Goal: Task Accomplishment & Management: Complete application form

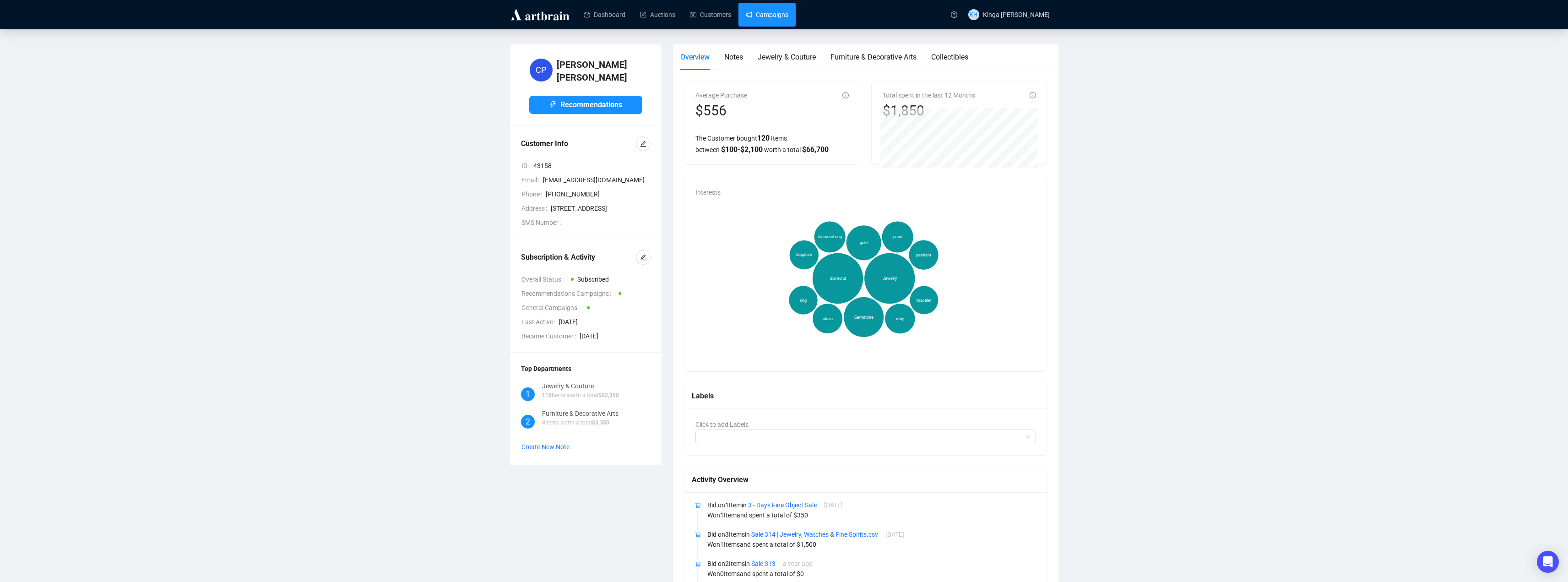
click at [766, 16] on link "Campaigns" at bounding box center [767, 14] width 43 height 24
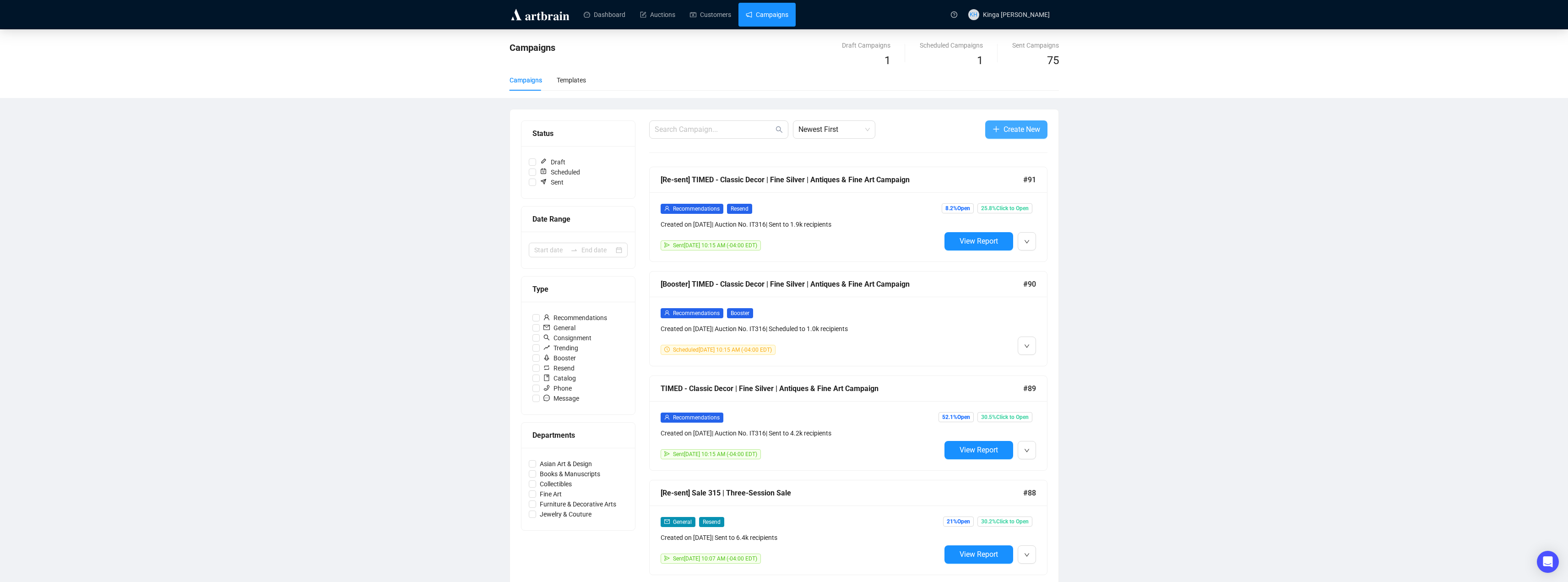
click at [1005, 128] on span "Create New" at bounding box center [1021, 129] width 37 height 12
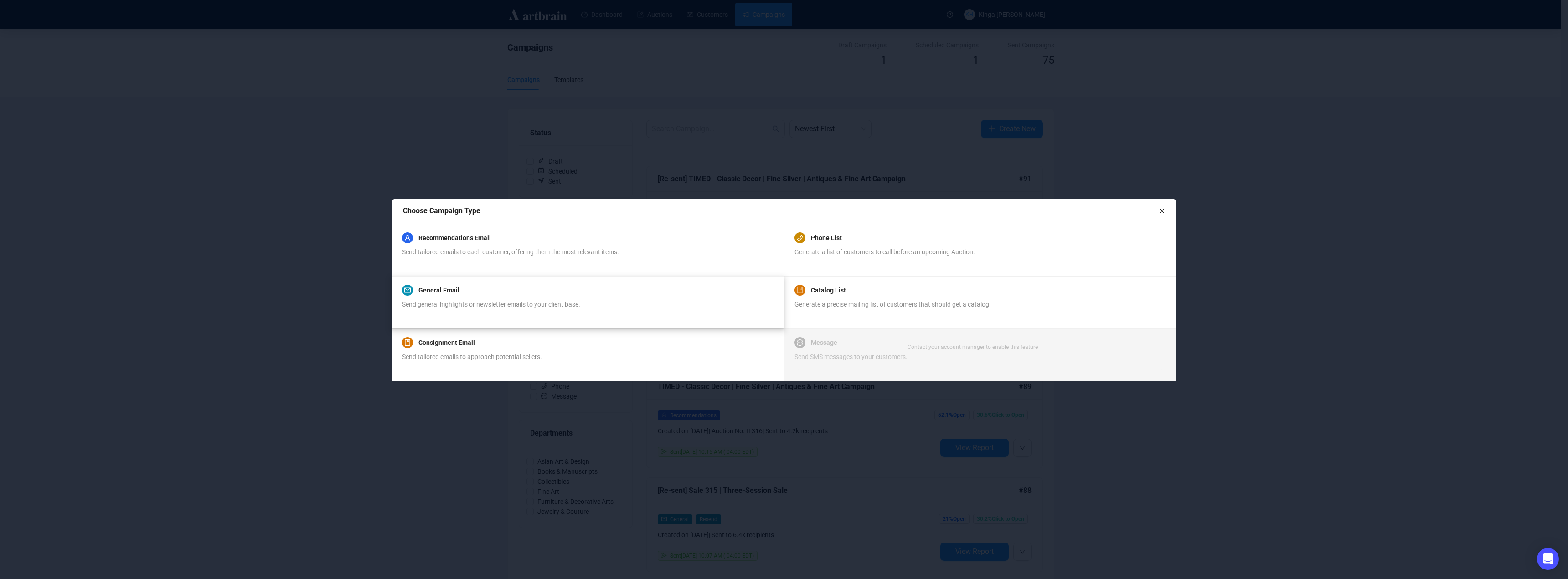
click at [449, 294] on link "General Email" at bounding box center [438, 290] width 41 height 11
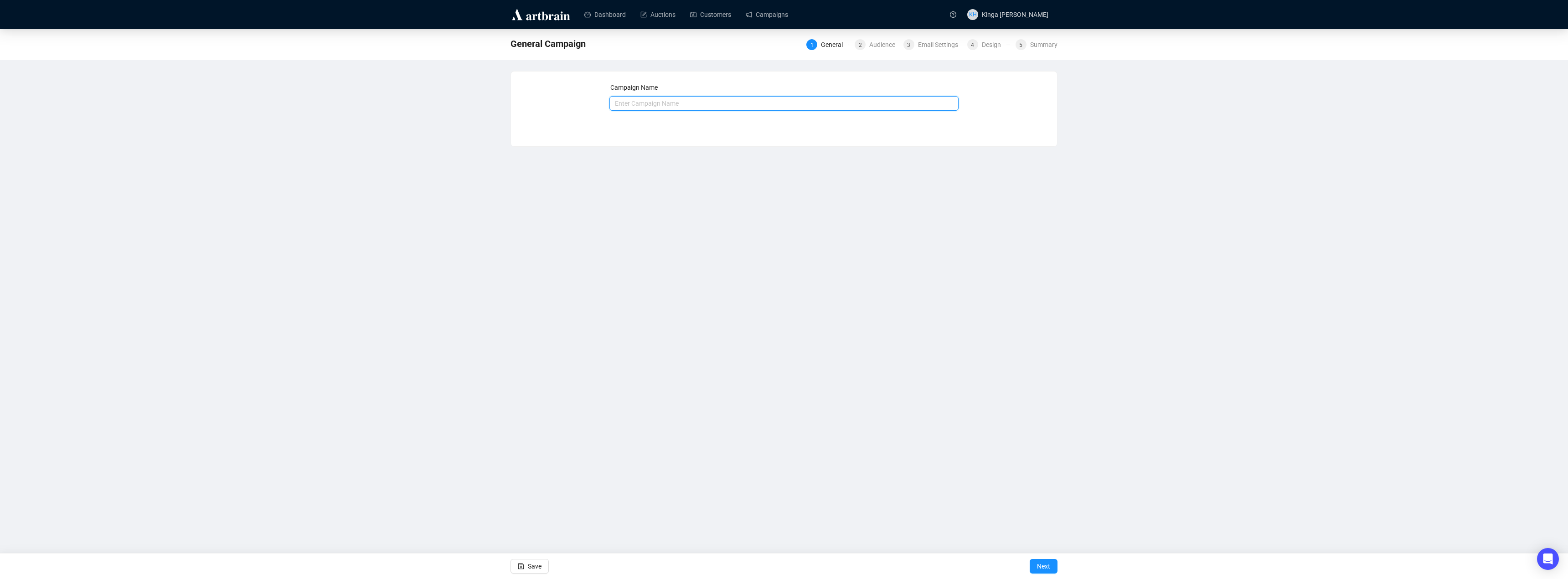
drag, startPoint x: 645, startPoint y: 105, endPoint x: 658, endPoint y: 105, distance: 13.0
click at [645, 105] on input "text" at bounding box center [784, 103] width 349 height 15
drag, startPoint x: 740, startPoint y: 102, endPoint x: 696, endPoint y: 97, distance: 44.3
click at [696, 97] on input "Last Chance to Preview (Sale 314-[DATE])" at bounding box center [784, 103] width 349 height 15
type input "Last Chance to Preview (Sale IT316)"
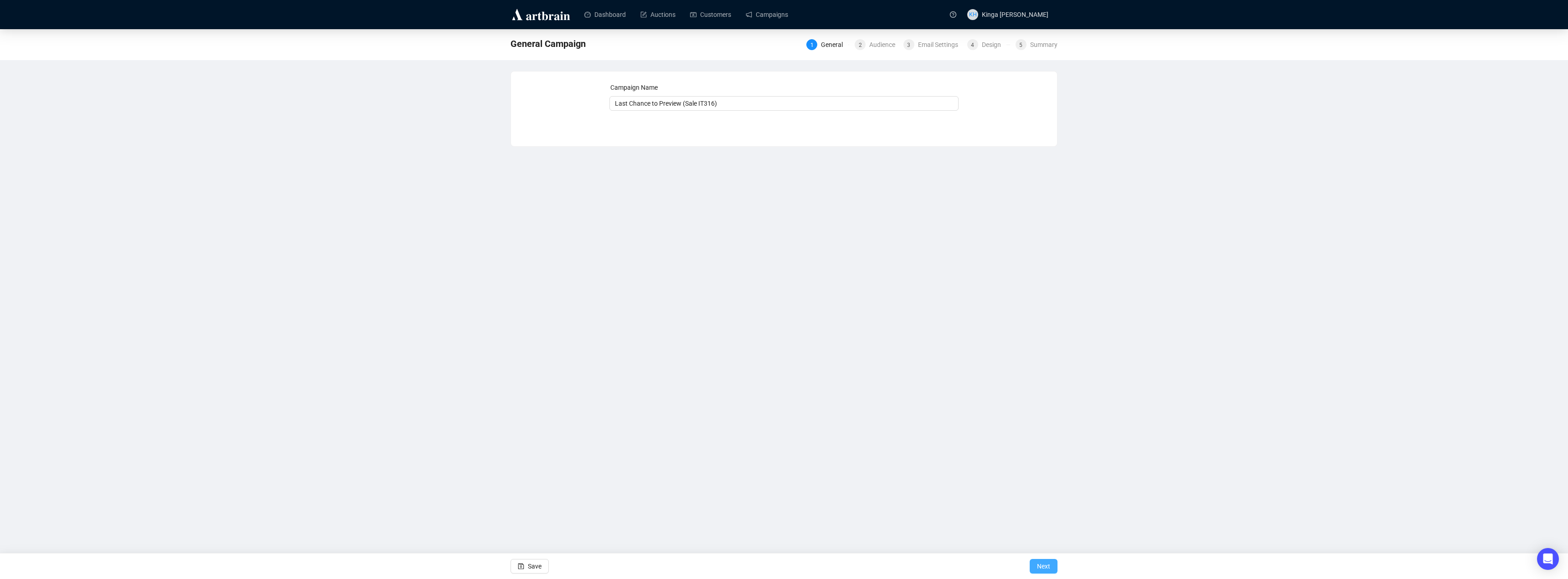
click at [1047, 567] on span "Next" at bounding box center [1044, 566] width 13 height 26
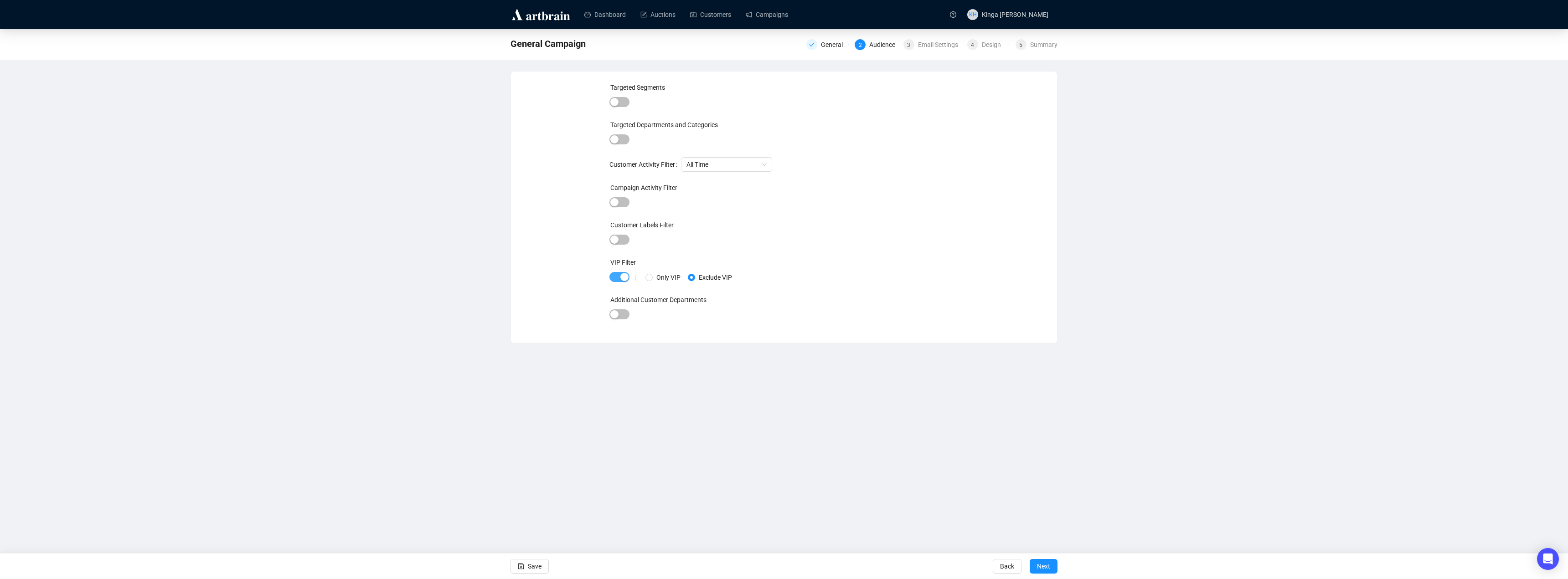
click at [612, 276] on span "button" at bounding box center [619, 277] width 20 height 10
click at [1049, 567] on span "Next" at bounding box center [1044, 566] width 13 height 26
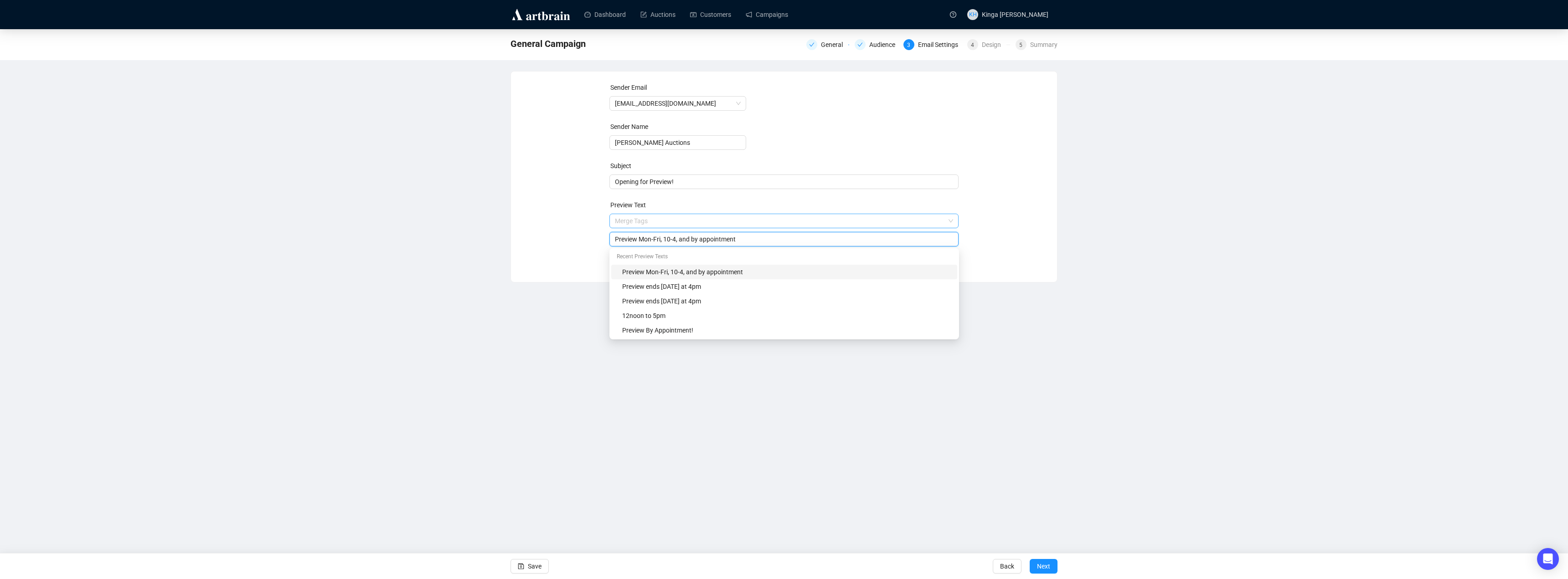
click at [659, 223] on span "Merge Tags Preview Mon-Fri, 10-4, and by appointment" at bounding box center [784, 230] width 349 height 26
click at [660, 242] on input "Preview Mon-Fri, 10-4, and by appointment" at bounding box center [784, 239] width 338 height 10
drag, startPoint x: 660, startPoint y: 238, endPoint x: 654, endPoint y: 243, distance: 7.8
click at [654, 243] on input "Preview Mon-Fri, 10-4, and by appointment" at bounding box center [784, 239] width 338 height 10
type input "Preview Mon-Wed, 10-4, and by appointment"
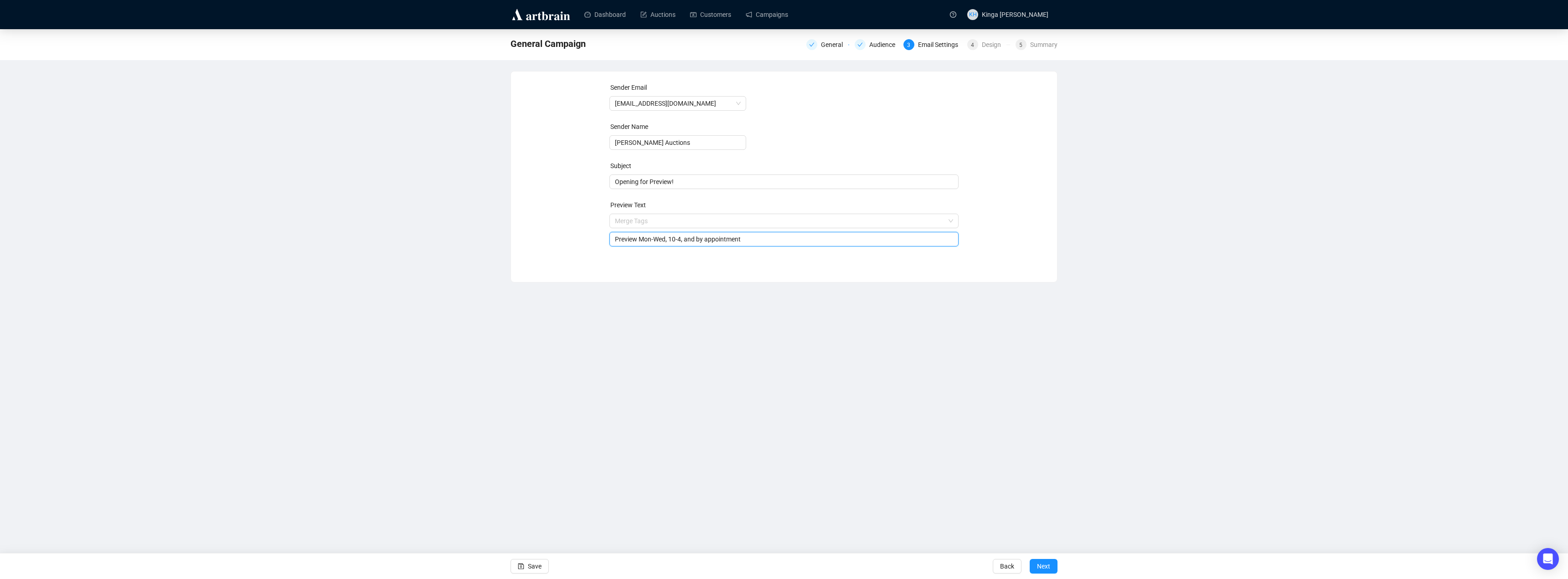
click at [849, 142] on form "Sender Email [EMAIL_ADDRESS][DOMAIN_NAME] Sender Name [PERSON_NAME] Auctions Su…" at bounding box center [784, 165] width 349 height 164
click at [682, 181] on span "Merge Tags Opening for Preview!" at bounding box center [784, 191] width 349 height 26
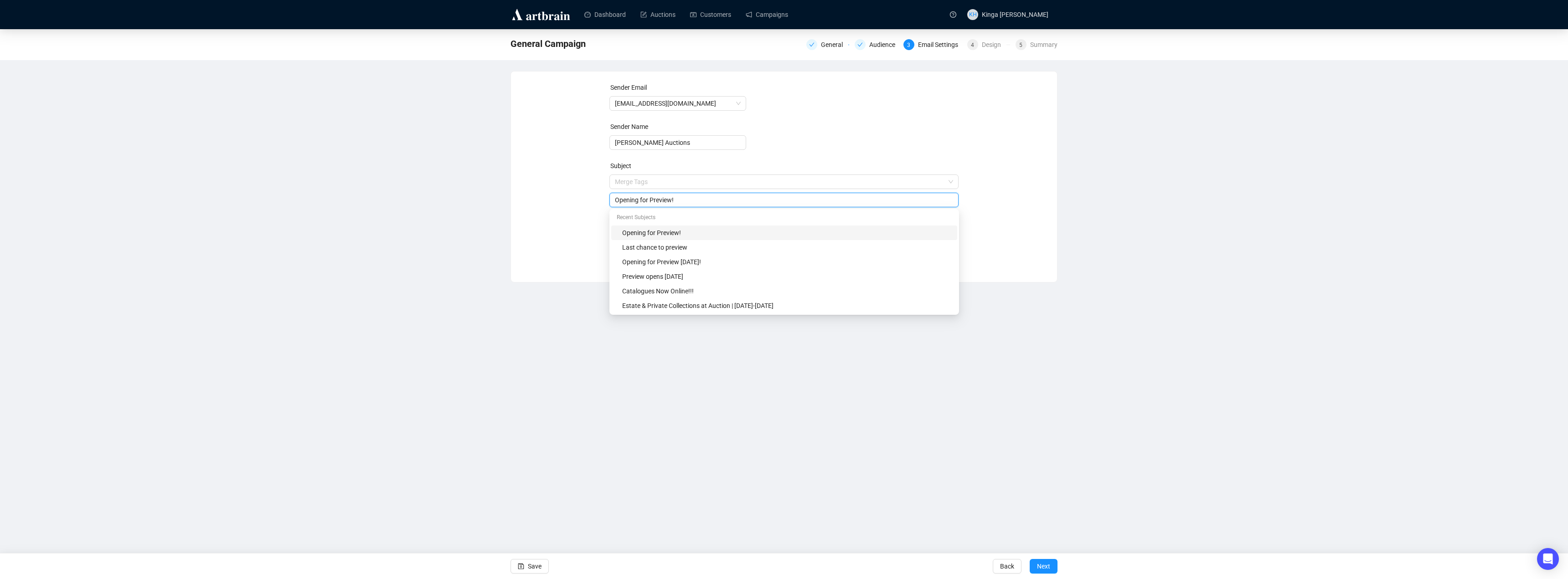
drag, startPoint x: 680, startPoint y: 199, endPoint x: 528, endPoint y: 192, distance: 152.2
click at [528, 192] on div "Sender Email [EMAIL_ADDRESS][DOMAIN_NAME] Sender Name [PERSON_NAME] Auctions Su…" at bounding box center [783, 170] width 524 height 175
click at [671, 246] on div "Last chance to preview" at bounding box center [786, 247] width 329 height 10
type input "Last chance to preview"
click at [806, 341] on div "Dashboard Auctions Customers Campaigns KH Kinga [PERSON_NAME] General Campaign …" at bounding box center [784, 290] width 1568 height 579
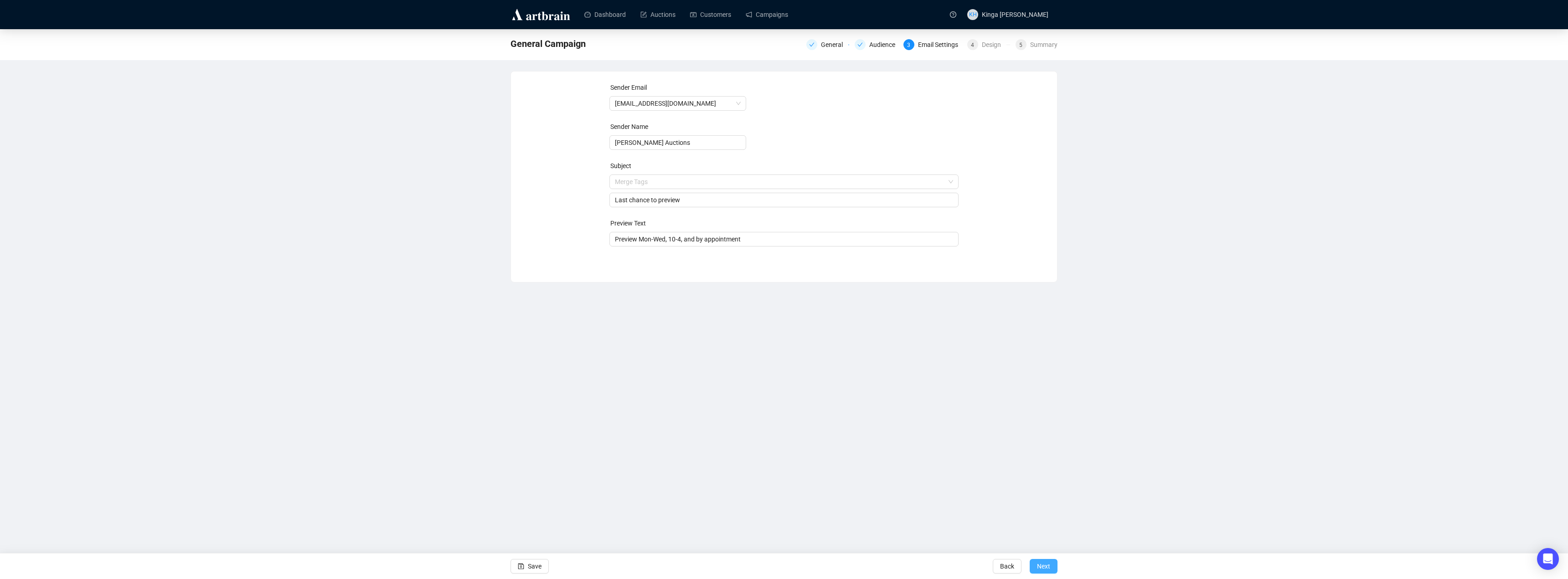
click at [1043, 567] on span "Next" at bounding box center [1044, 566] width 13 height 26
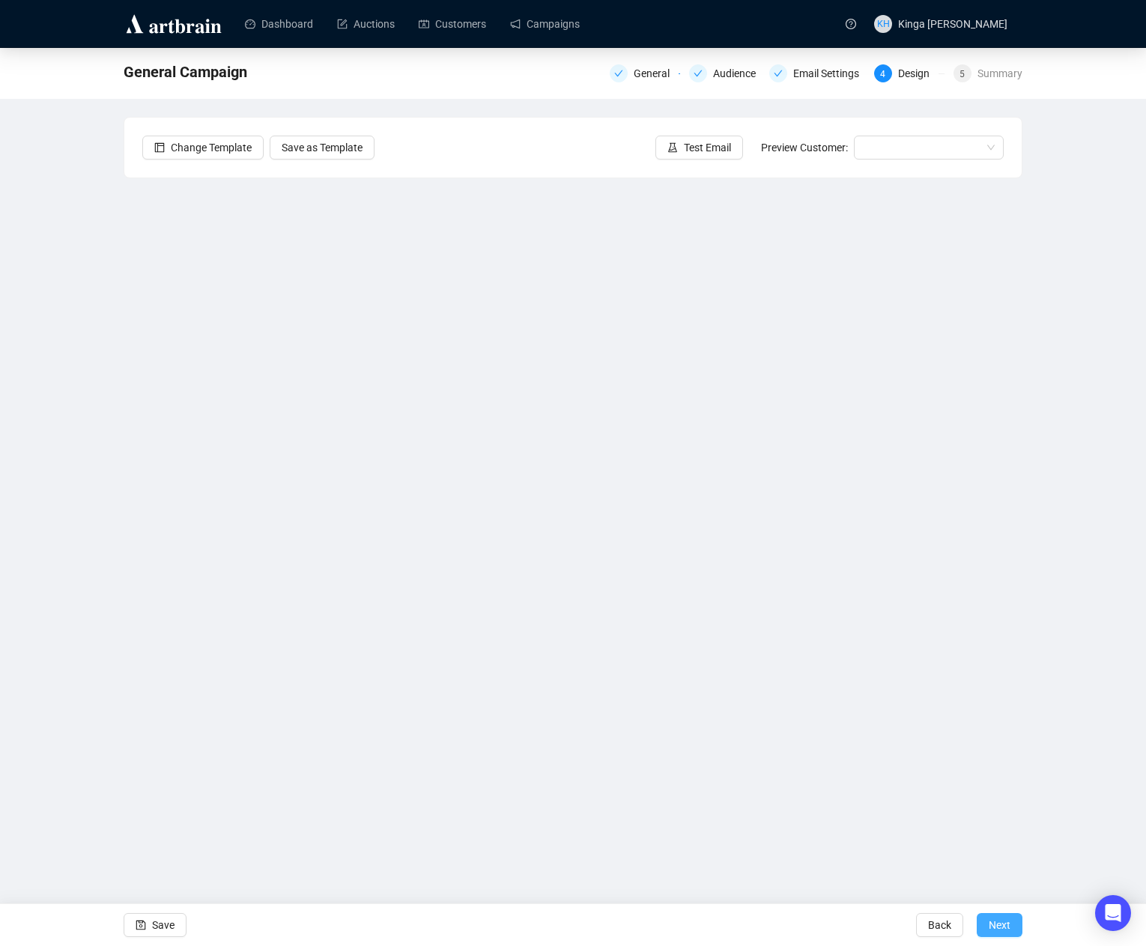
click at [1005, 927] on span "Next" at bounding box center [999, 925] width 22 height 42
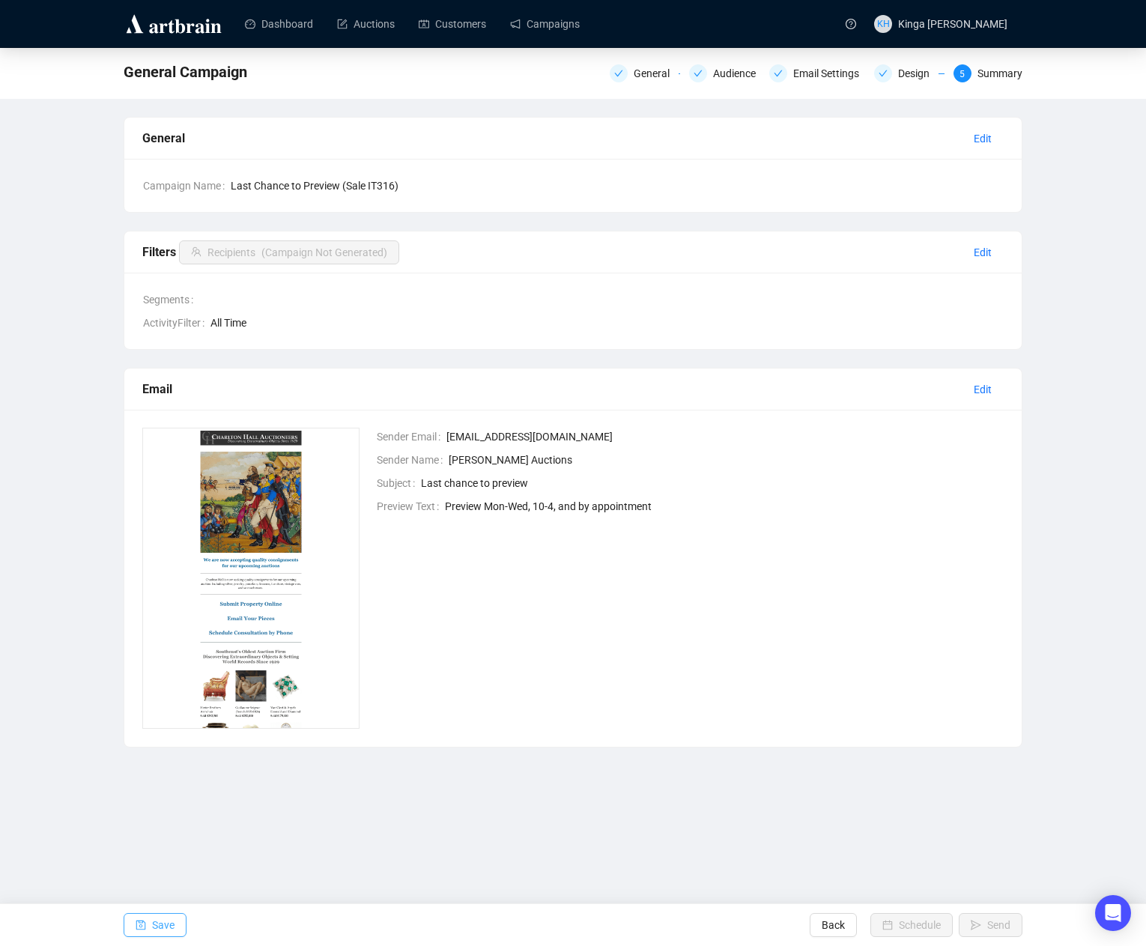
click at [159, 925] on span "Save" at bounding box center [163, 925] width 22 height 42
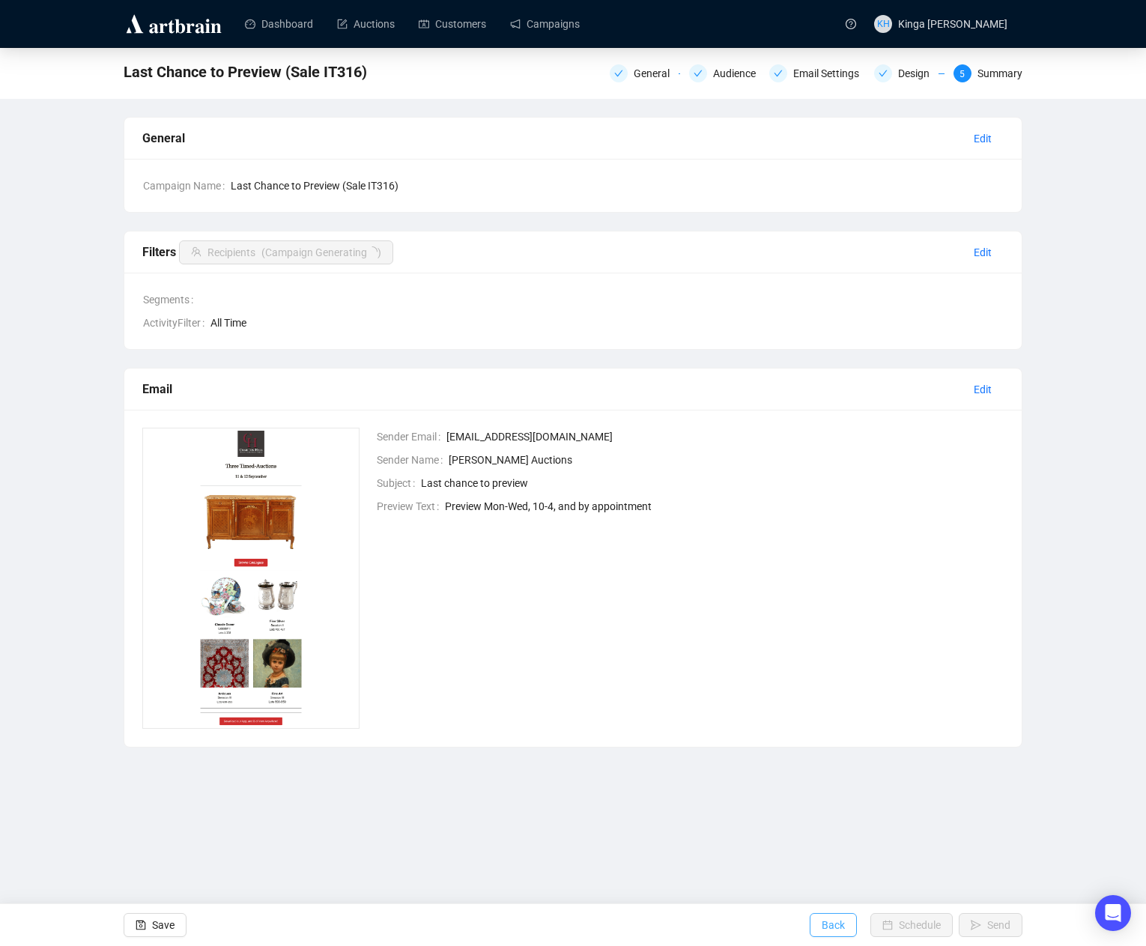
click at [833, 923] on span "Back" at bounding box center [832, 925] width 23 height 42
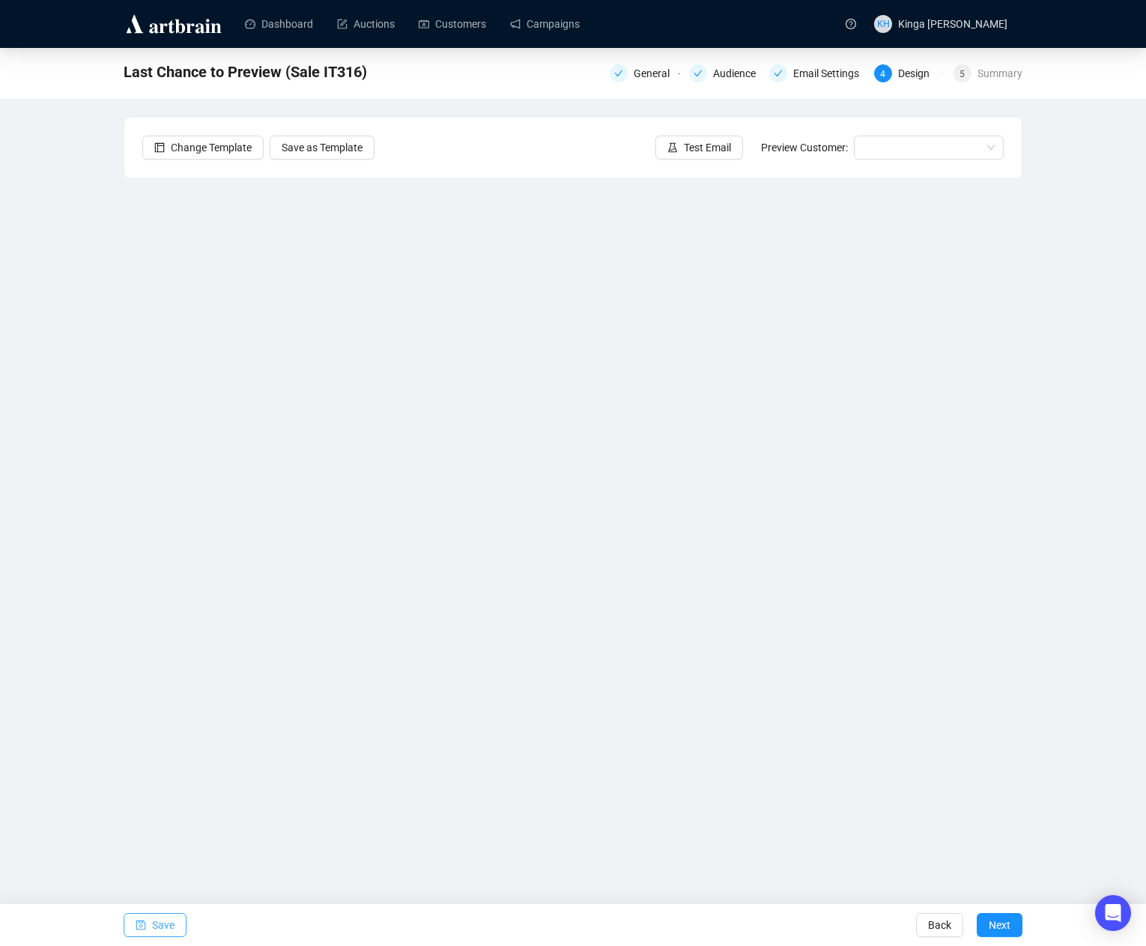
click at [161, 930] on span "Save" at bounding box center [163, 925] width 22 height 42
click at [997, 923] on span "Next" at bounding box center [999, 925] width 22 height 42
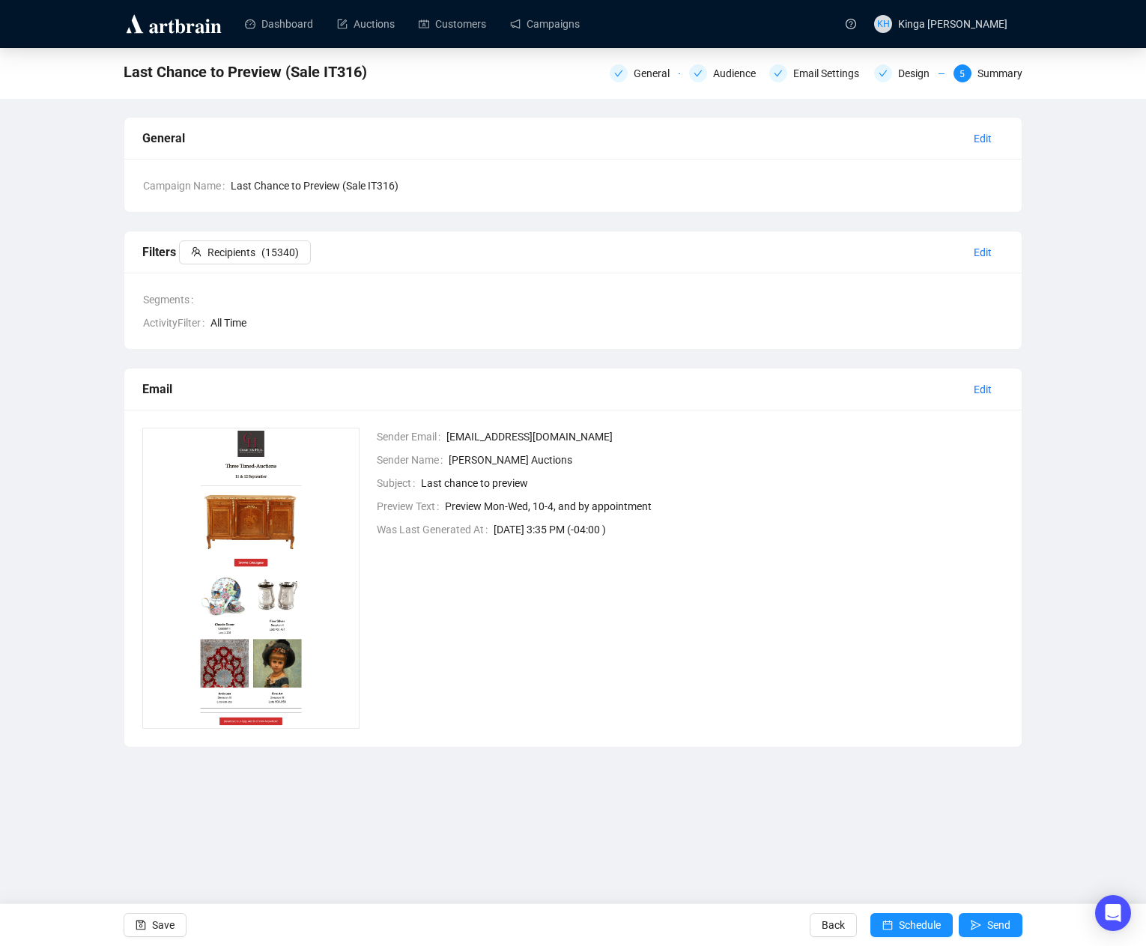
click at [257, 563] on img at bounding box center [250, 578] width 217 height 301
click at [164, 925] on span "Save" at bounding box center [163, 925] width 22 height 42
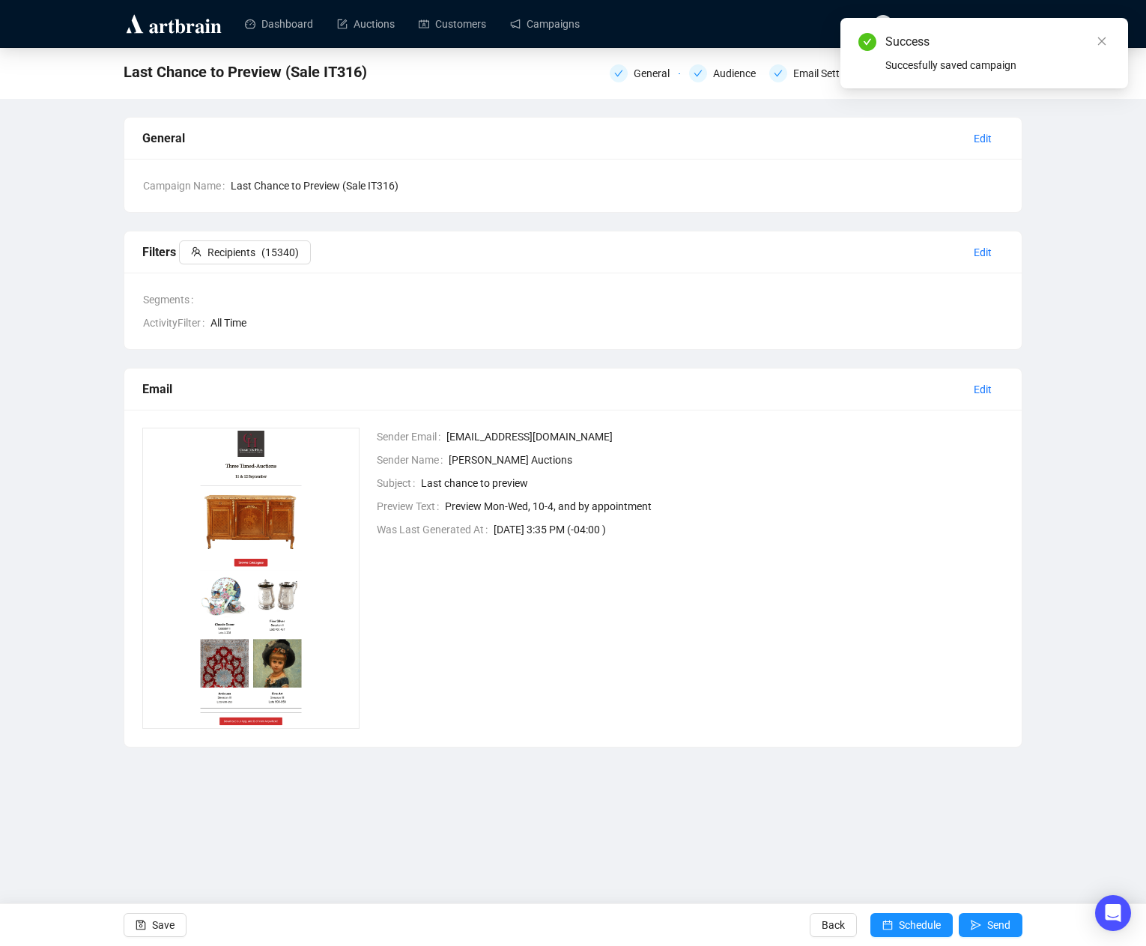
drag, startPoint x: 835, startPoint y: 925, endPoint x: 836, endPoint y: 902, distance: 23.3
click at [834, 926] on span "Back" at bounding box center [832, 925] width 23 height 42
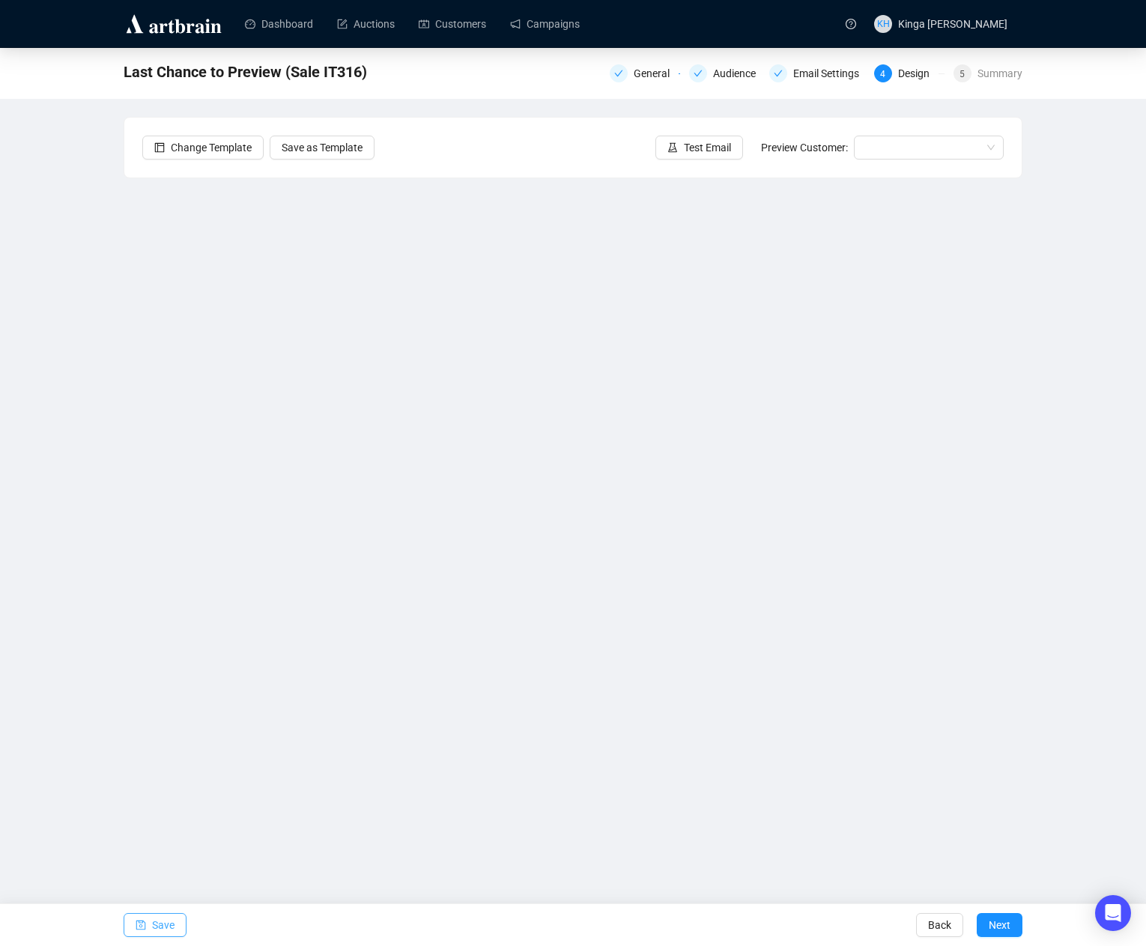
click at [162, 924] on span "Save" at bounding box center [163, 925] width 22 height 42
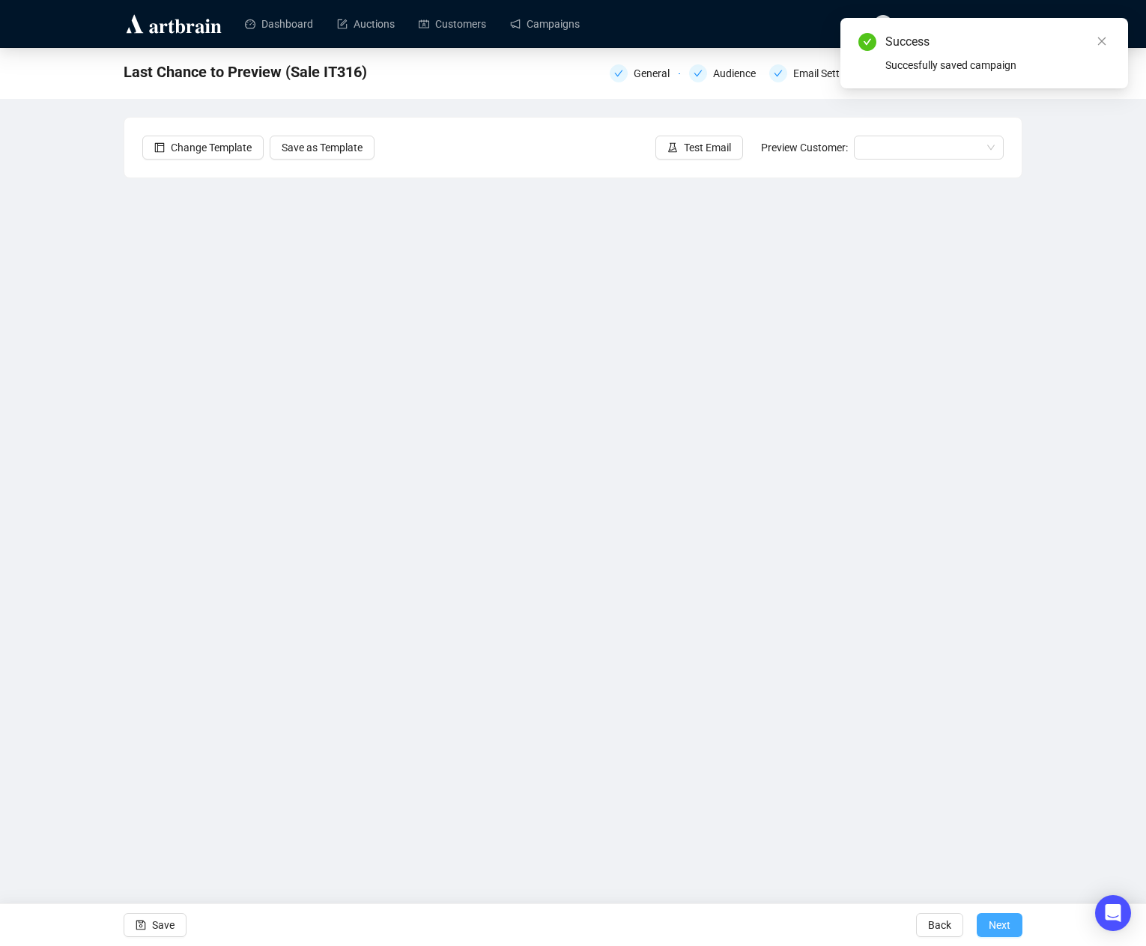
click at [1000, 924] on span "Next" at bounding box center [999, 925] width 22 height 42
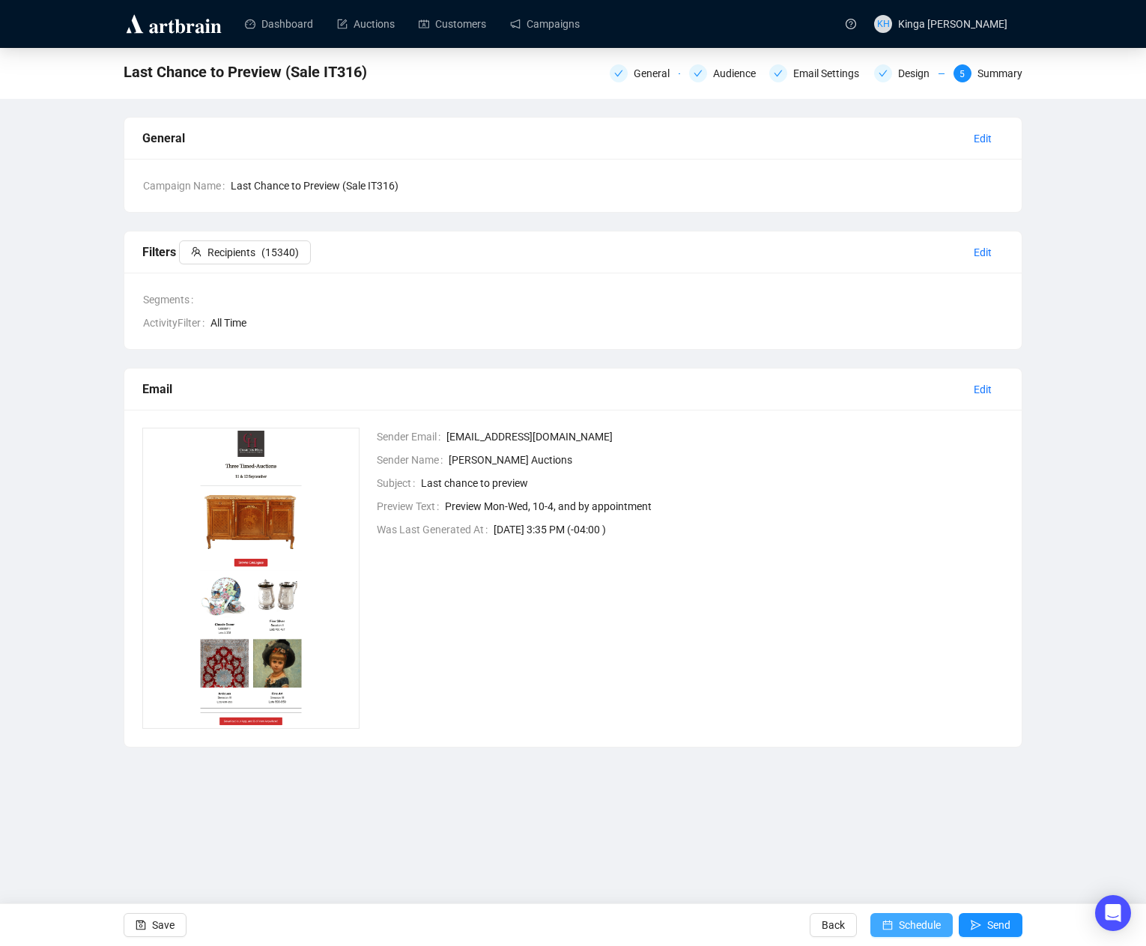
click at [929, 925] on span "Schedule" at bounding box center [920, 925] width 42 height 42
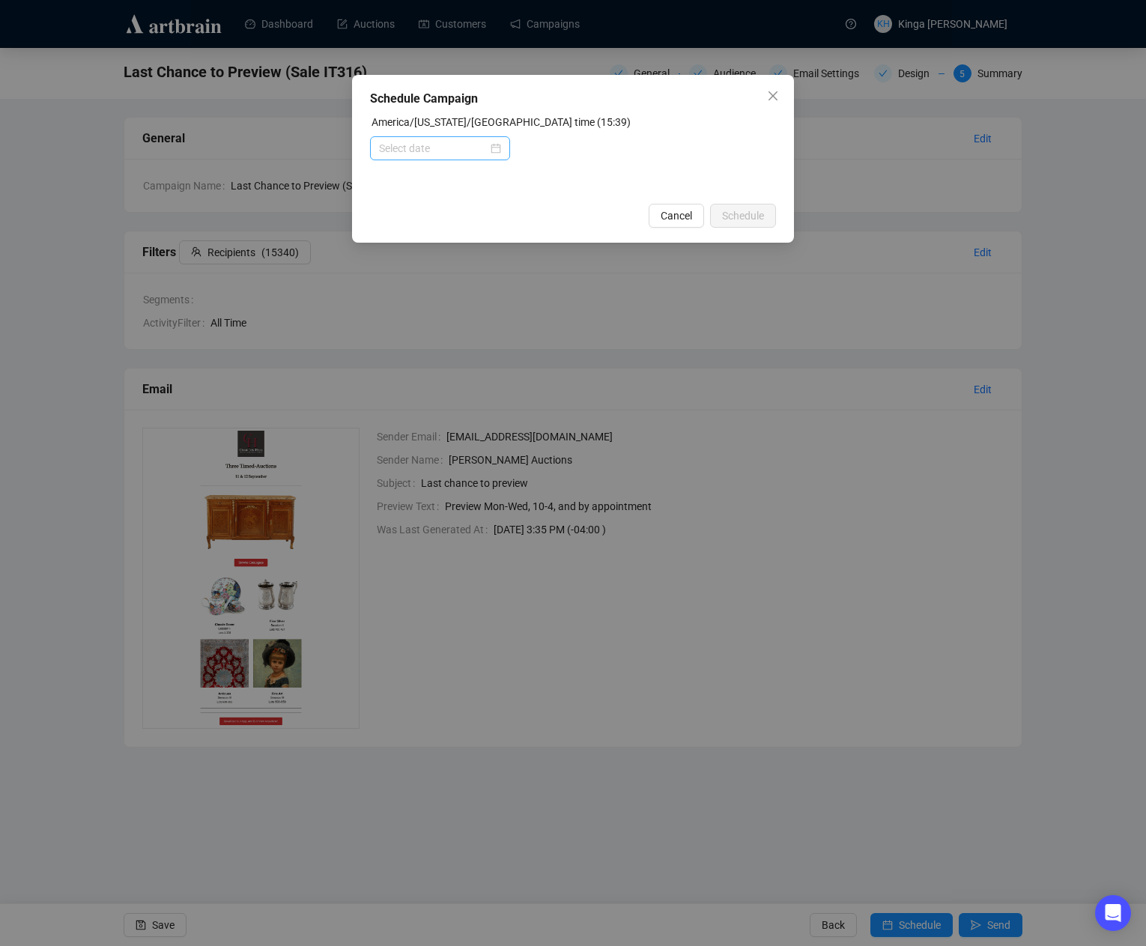
click at [488, 148] on div at bounding box center [440, 148] width 122 height 16
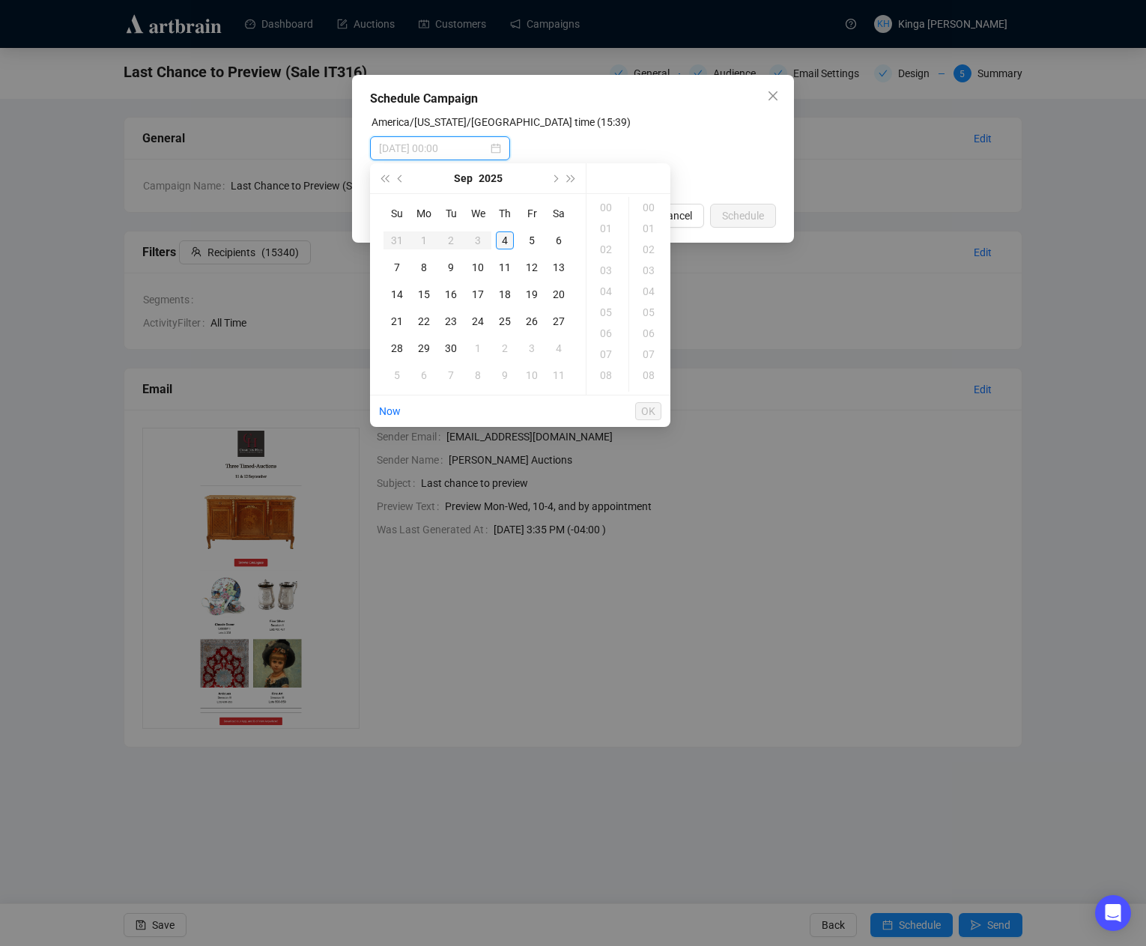
type input "[DATE] 00:00"
click at [398, 268] on div "7" at bounding box center [397, 267] width 18 height 18
click at [606, 338] on div "17" at bounding box center [607, 339] width 36 height 21
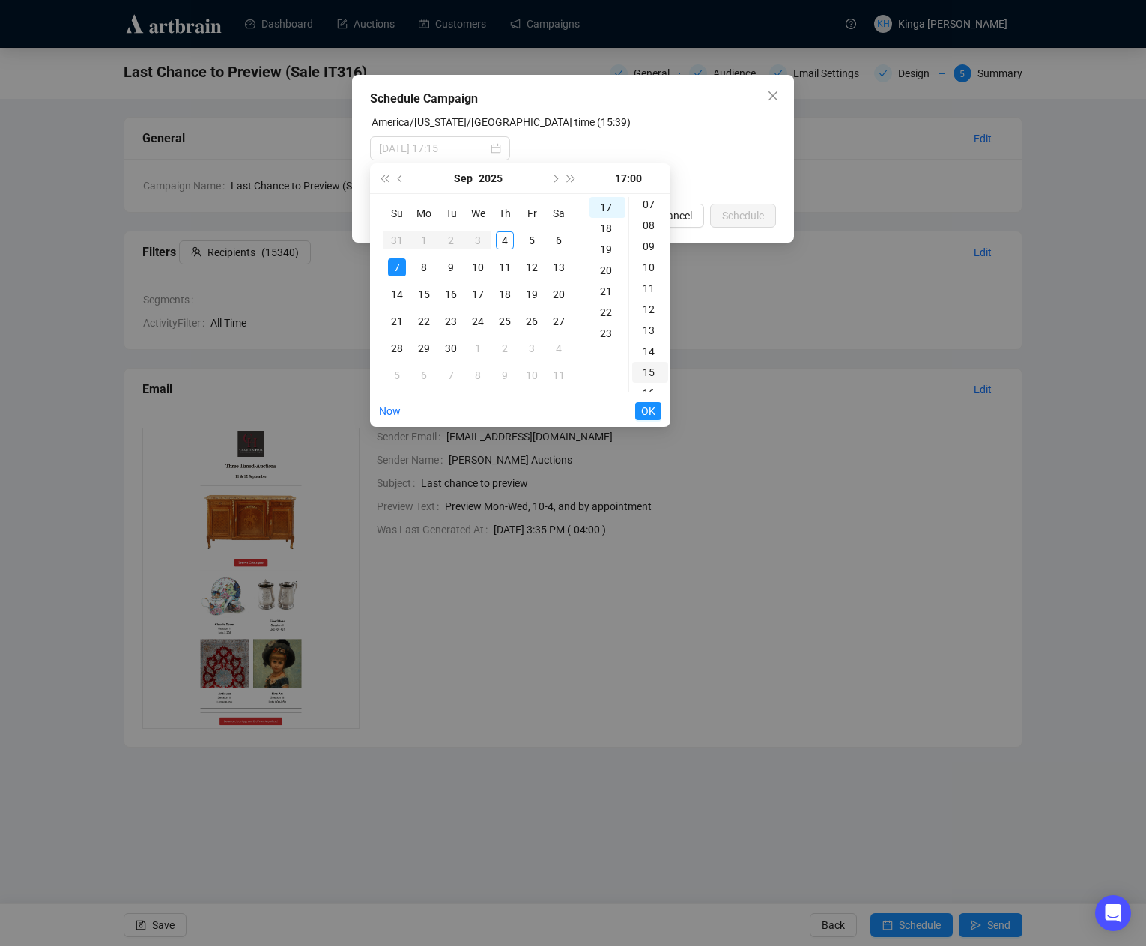
click at [645, 366] on div "15" at bounding box center [650, 372] width 36 height 21
type input "[DATE] 17:15"
click at [648, 409] on span "OK" at bounding box center [648, 411] width 14 height 28
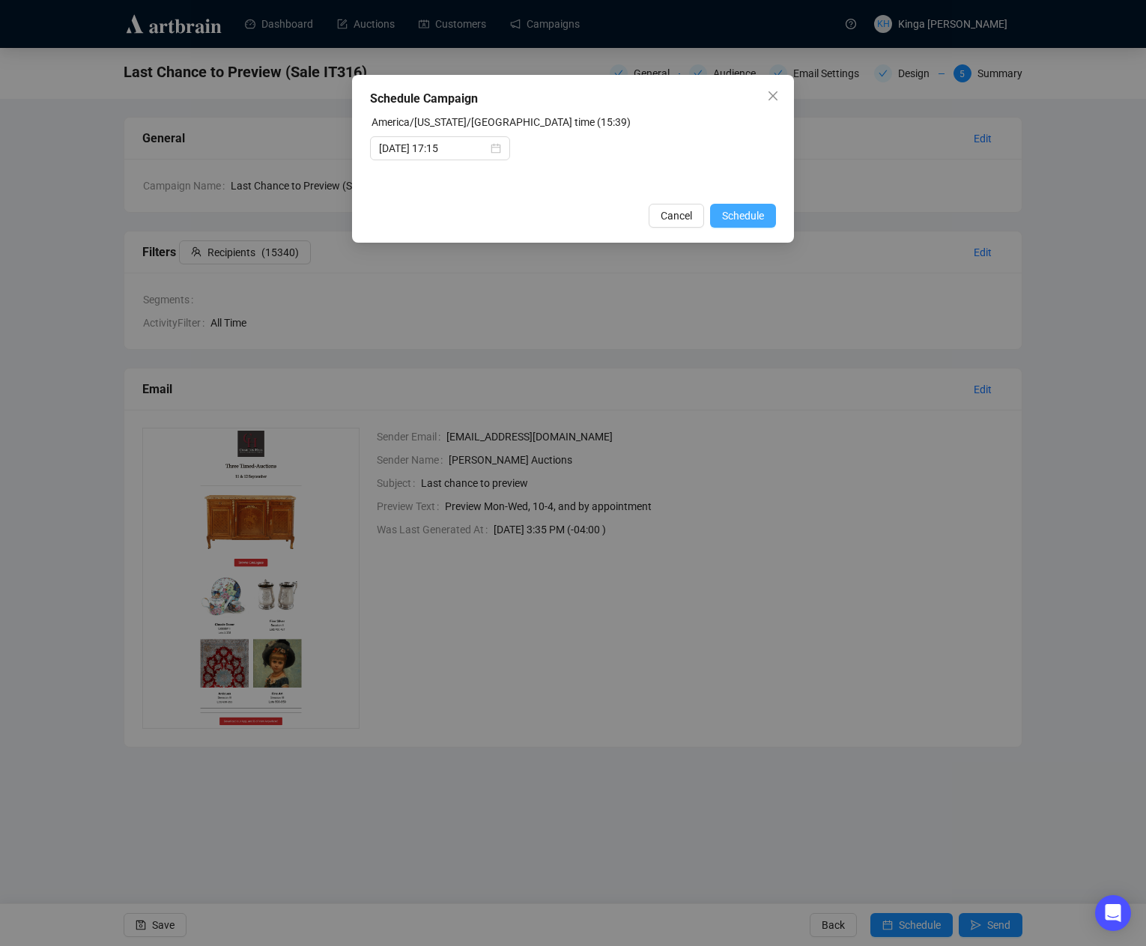
click at [736, 217] on span "Schedule" at bounding box center [743, 215] width 42 height 16
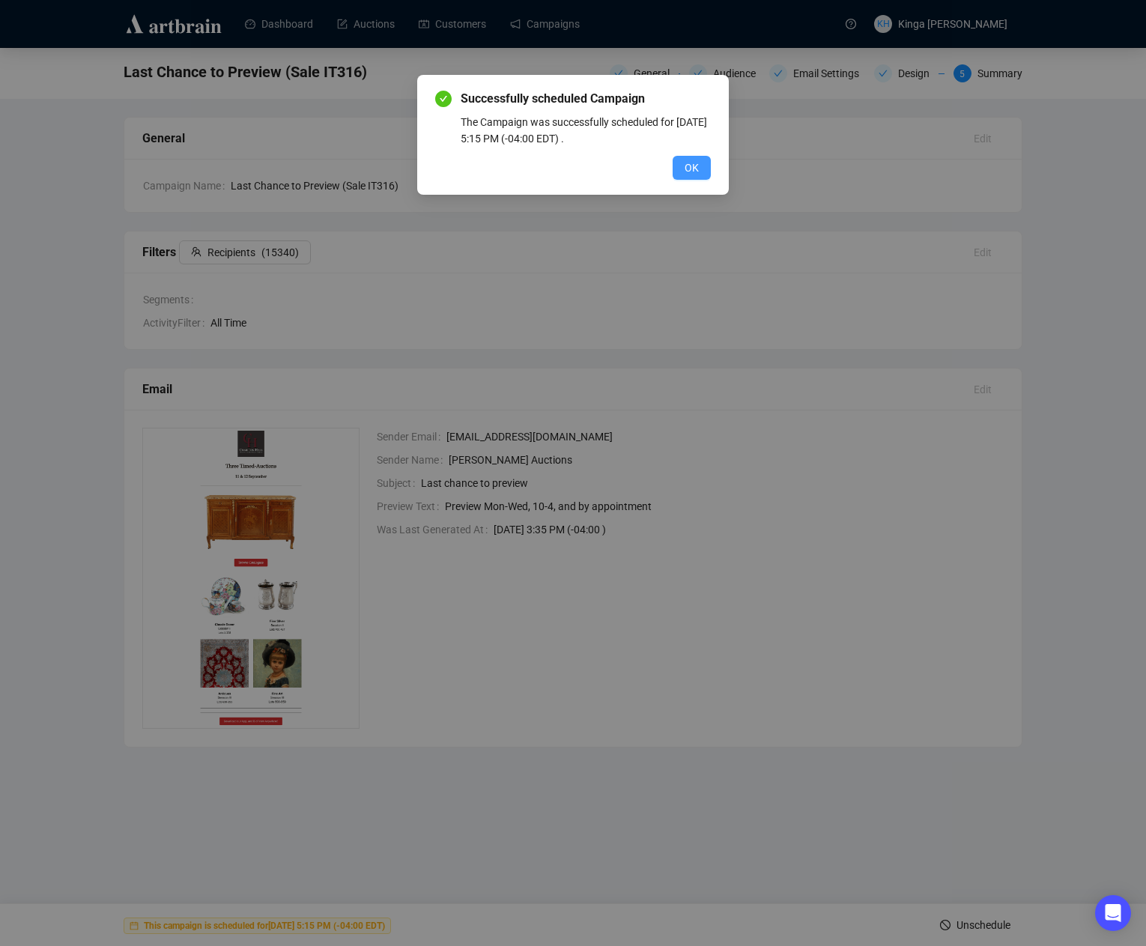
click at [695, 164] on span "OK" at bounding box center [691, 168] width 14 height 16
